Goal: Information Seeking & Learning: Learn about a topic

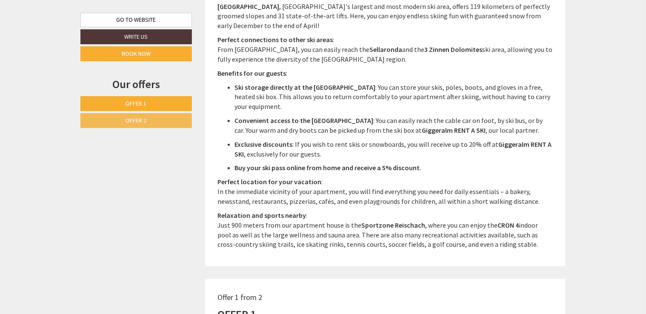
click at [128, 119] on span "Offer 2" at bounding box center [136, 121] width 21 height 8
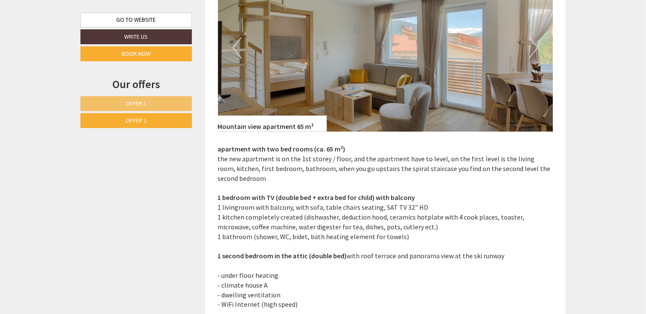
scroll to position [832, 0]
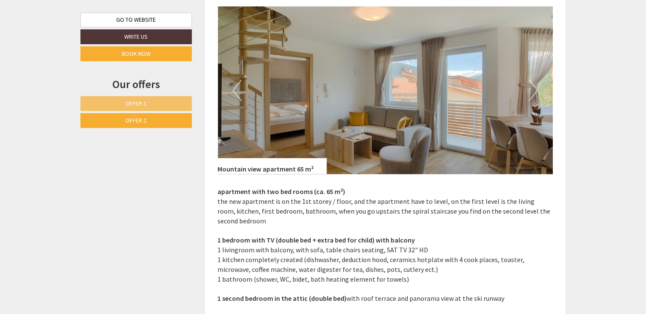
click at [536, 91] on button "Next" at bounding box center [533, 90] width 9 height 21
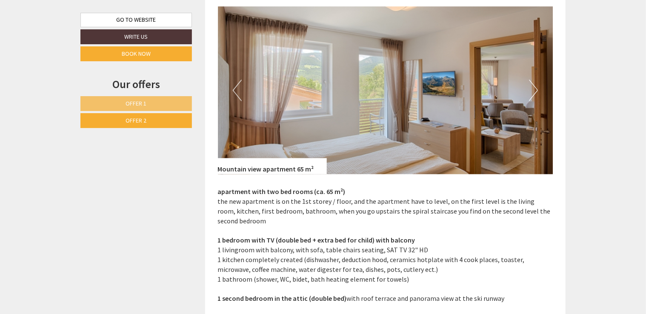
click at [536, 91] on button "Next" at bounding box center [533, 90] width 9 height 21
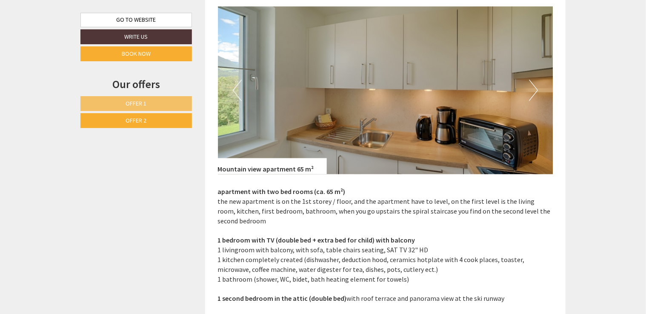
click at [536, 91] on button "Next" at bounding box center [533, 90] width 9 height 21
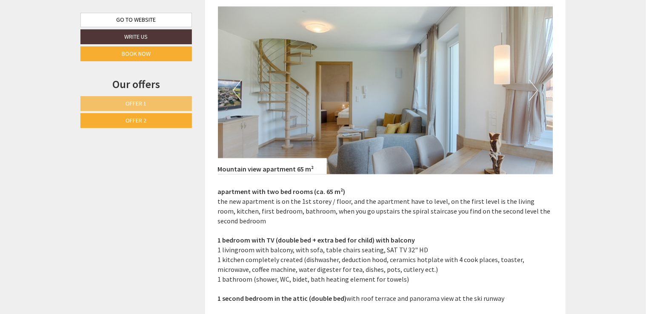
click at [536, 91] on button "Next" at bounding box center [533, 90] width 9 height 21
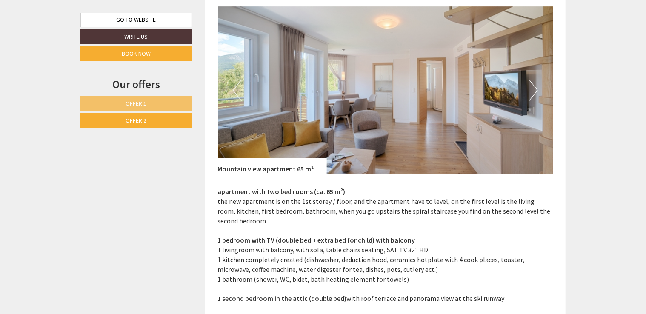
click at [536, 91] on button "Next" at bounding box center [533, 90] width 9 height 21
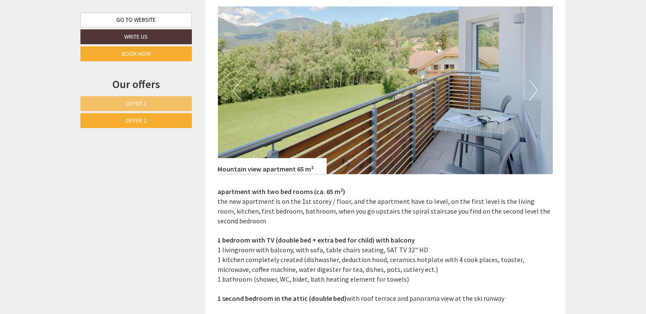
click at [536, 91] on button "Next" at bounding box center [533, 90] width 9 height 21
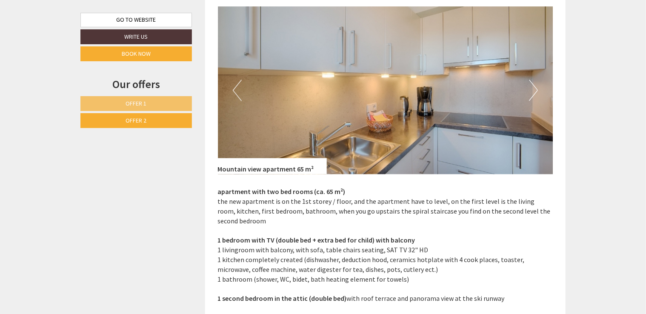
click at [536, 91] on button "Next" at bounding box center [533, 90] width 9 height 21
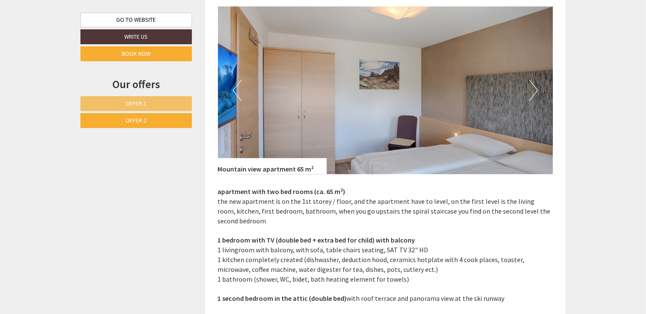
click at [536, 91] on button "Next" at bounding box center [533, 90] width 9 height 21
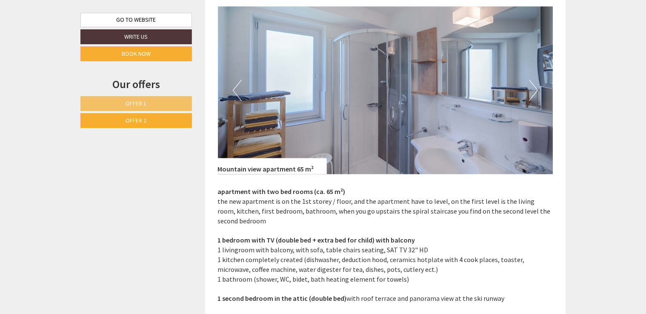
click at [536, 91] on button "Next" at bounding box center [533, 90] width 9 height 21
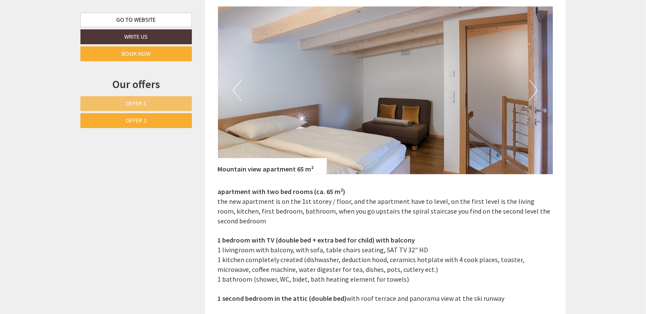
click at [536, 91] on button "Next" at bounding box center [533, 90] width 9 height 21
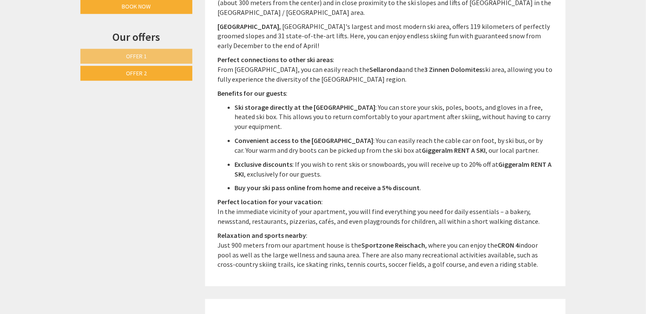
scroll to position [407, 0]
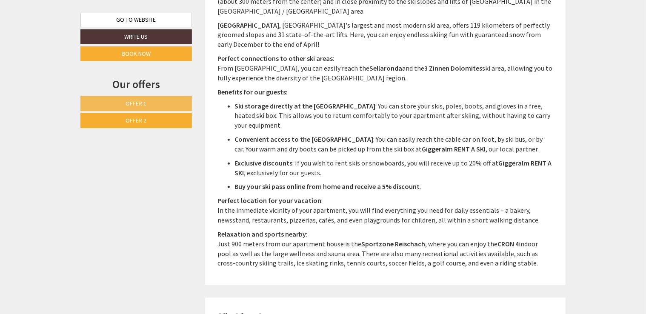
click at [136, 106] on span "Offer 1" at bounding box center [136, 104] width 21 height 8
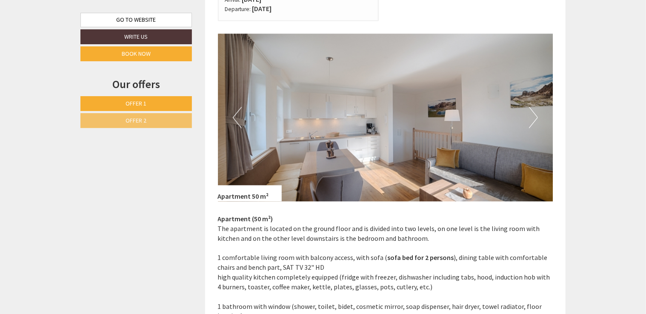
scroll to position [790, 0]
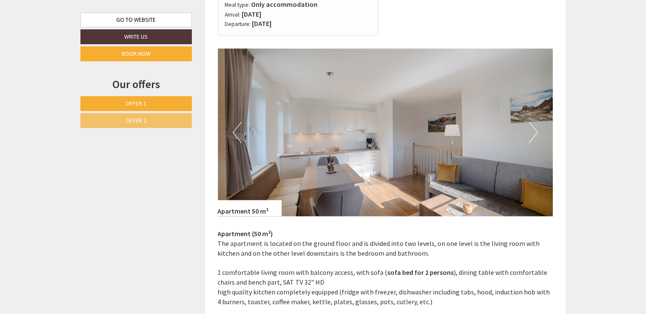
click at [531, 132] on button "Next" at bounding box center [533, 132] width 9 height 21
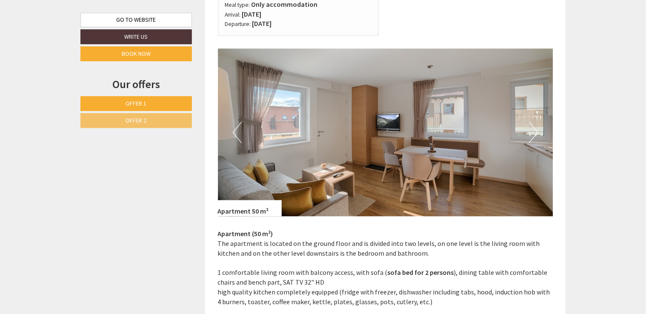
click at [530, 131] on button "Next" at bounding box center [533, 132] width 9 height 21
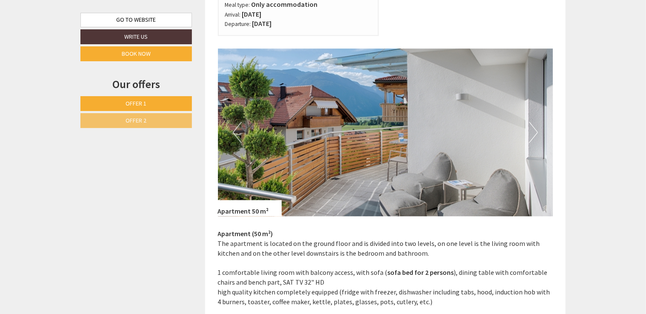
click at [530, 131] on button "Next" at bounding box center [533, 132] width 9 height 21
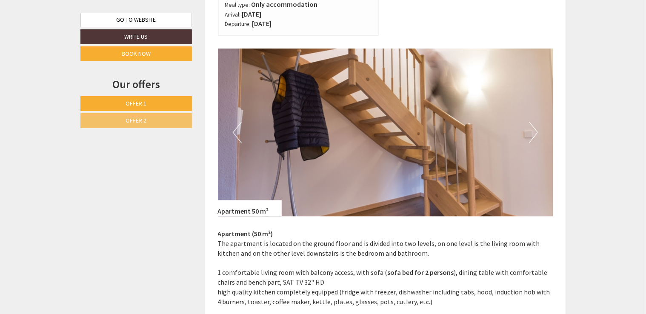
click at [530, 131] on button "Next" at bounding box center [533, 132] width 9 height 21
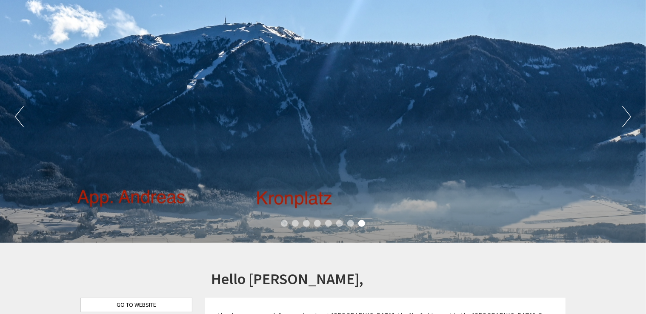
scroll to position [0, 0]
